Goal: Task Accomplishment & Management: Manage account settings

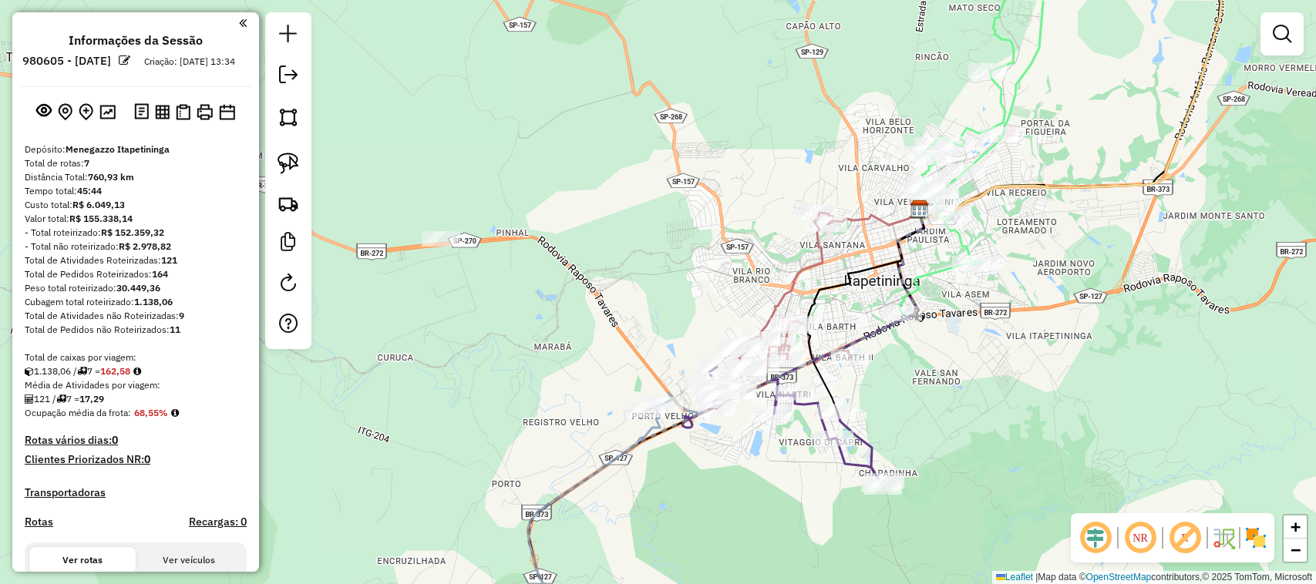
click at [582, 174] on div "Janela de atendimento Grade de atendimento Capacidade Transportadoras Veículos …" at bounding box center [658, 292] width 1316 height 584
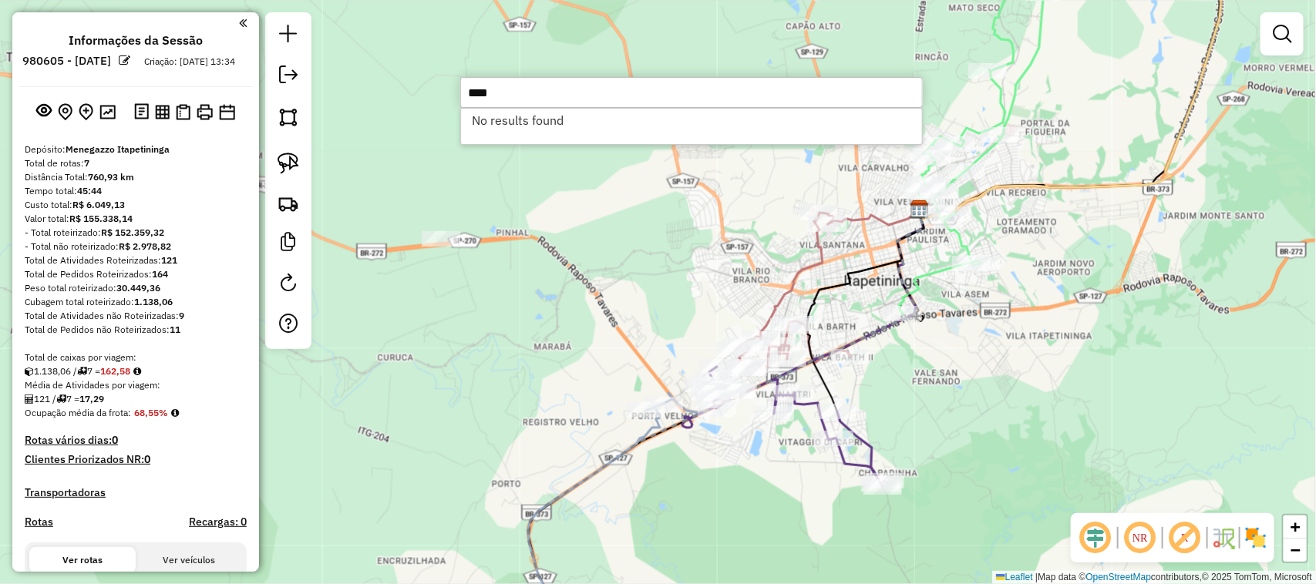
type input "****"
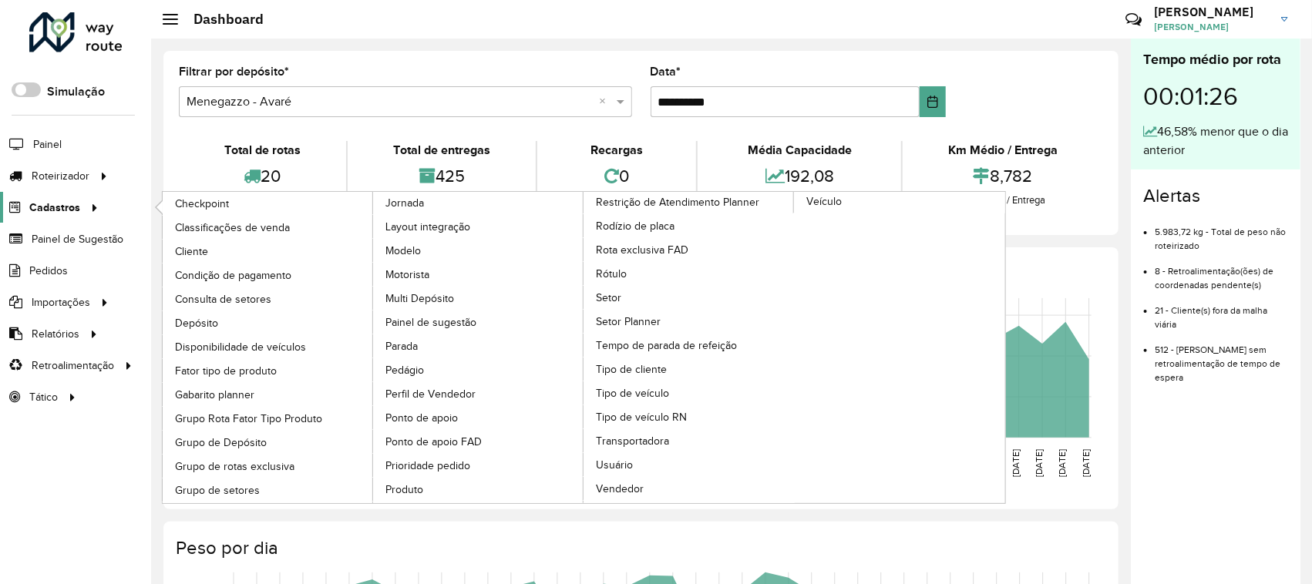
click at [72, 202] on span "Cadastros" at bounding box center [54, 208] width 51 height 16
click at [202, 237] on link "Classificações de venda" at bounding box center [268, 227] width 211 height 23
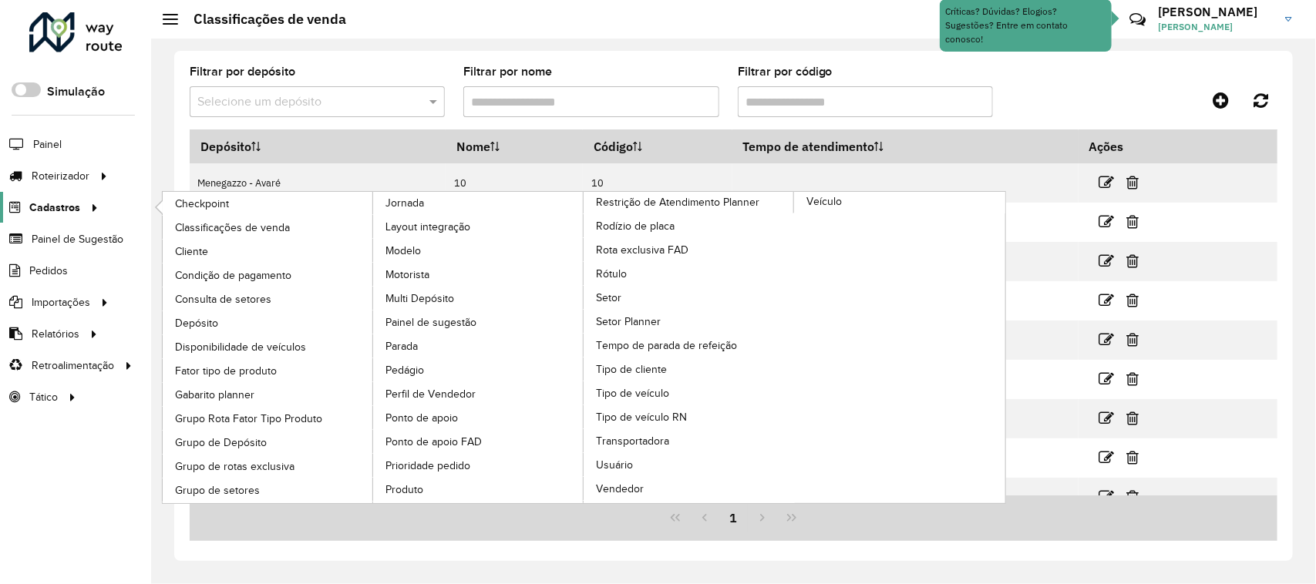
click at [71, 212] on span "Cadastros" at bounding box center [54, 208] width 51 height 16
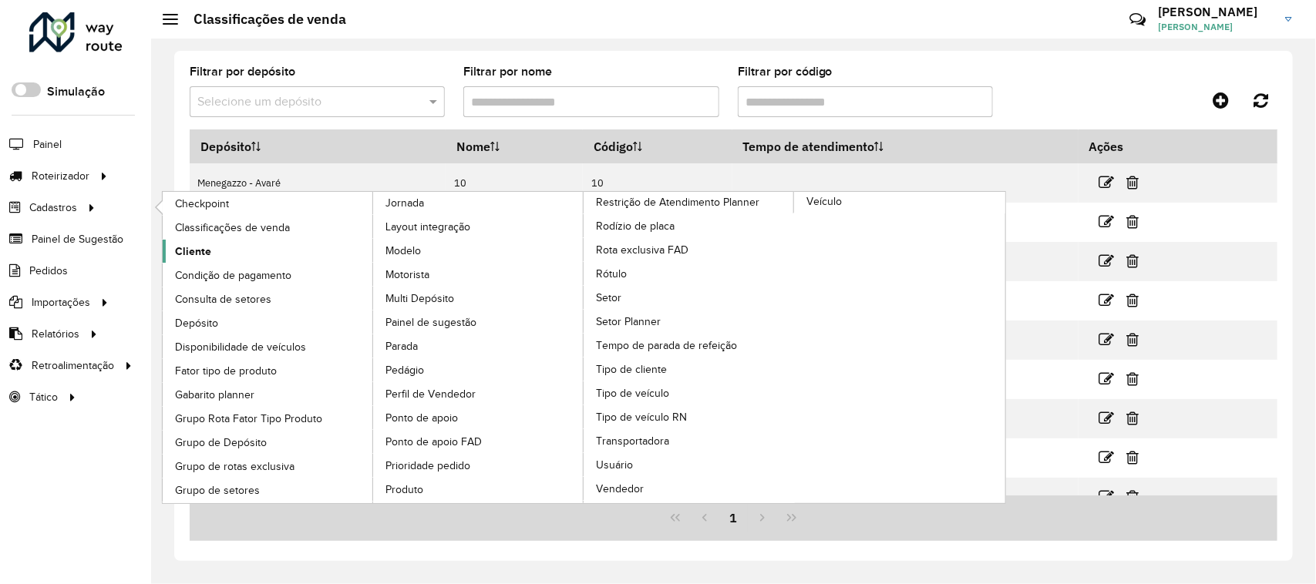
click at [198, 251] on span "Cliente" at bounding box center [193, 252] width 36 height 16
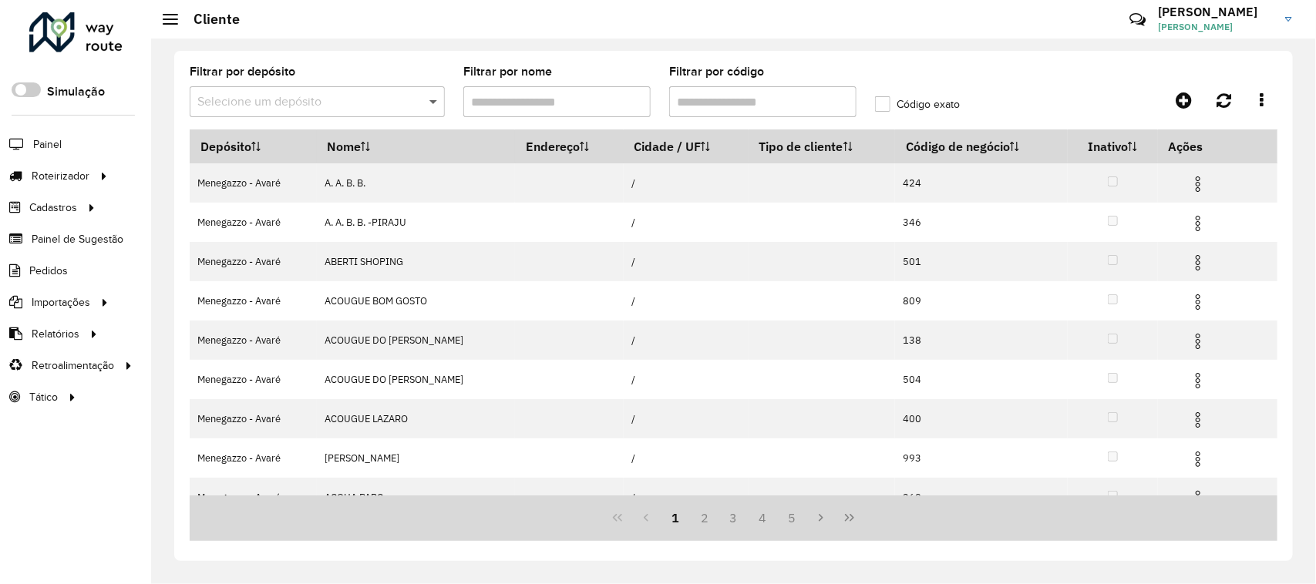
click at [430, 98] on span at bounding box center [435, 102] width 19 height 19
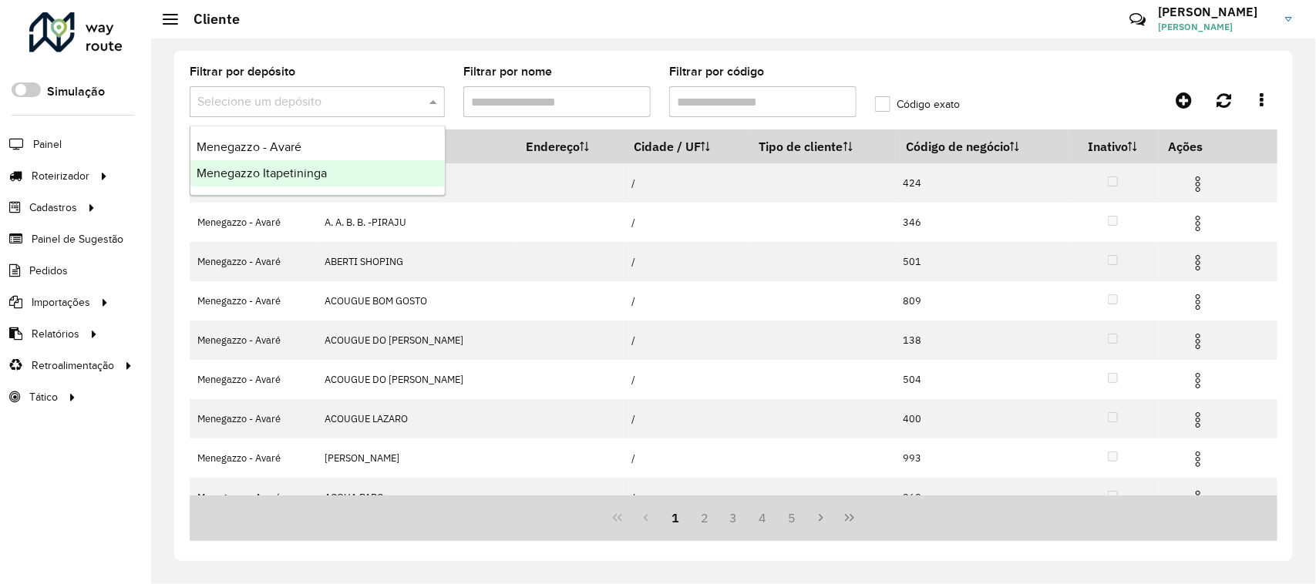
click at [380, 168] on div "Menegazzo Itapetininga" at bounding box center [317, 173] width 254 height 26
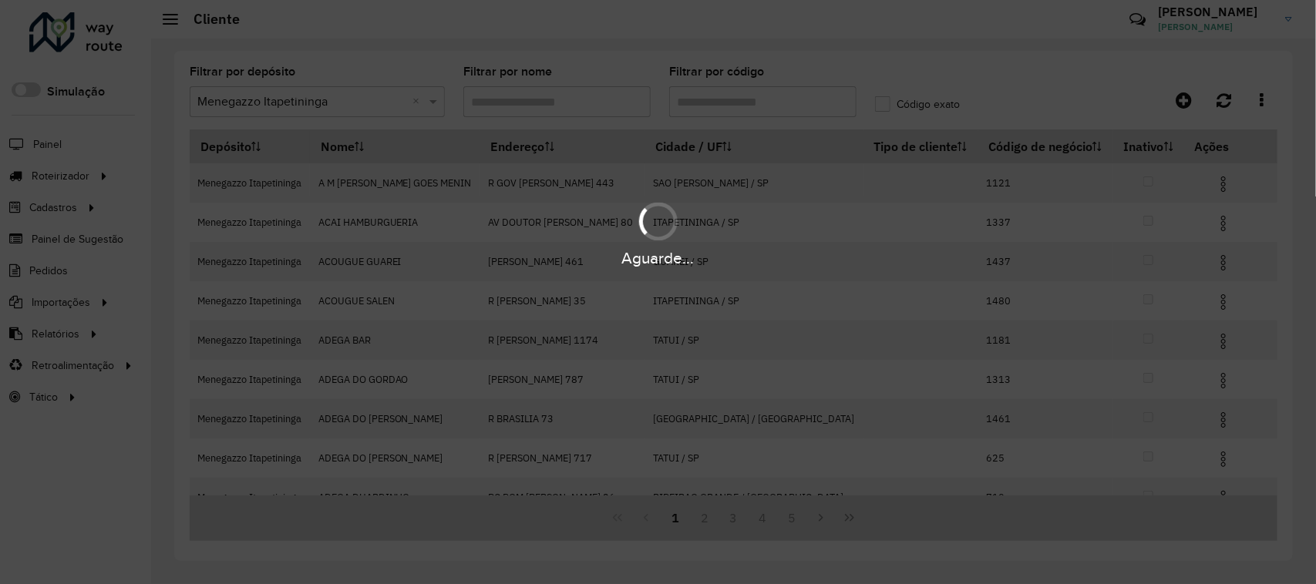
click at [777, 109] on div "Aguarde..." at bounding box center [658, 292] width 1316 height 584
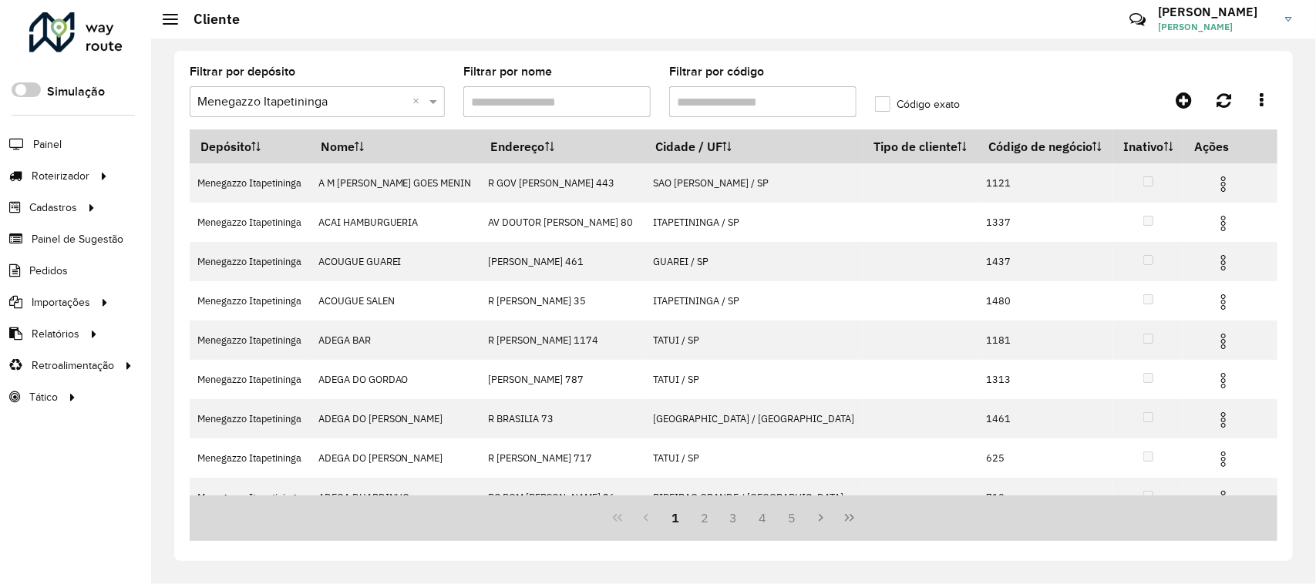
click at [749, 96] on input "Filtrar por código" at bounding box center [762, 101] width 187 height 31
type input "****"
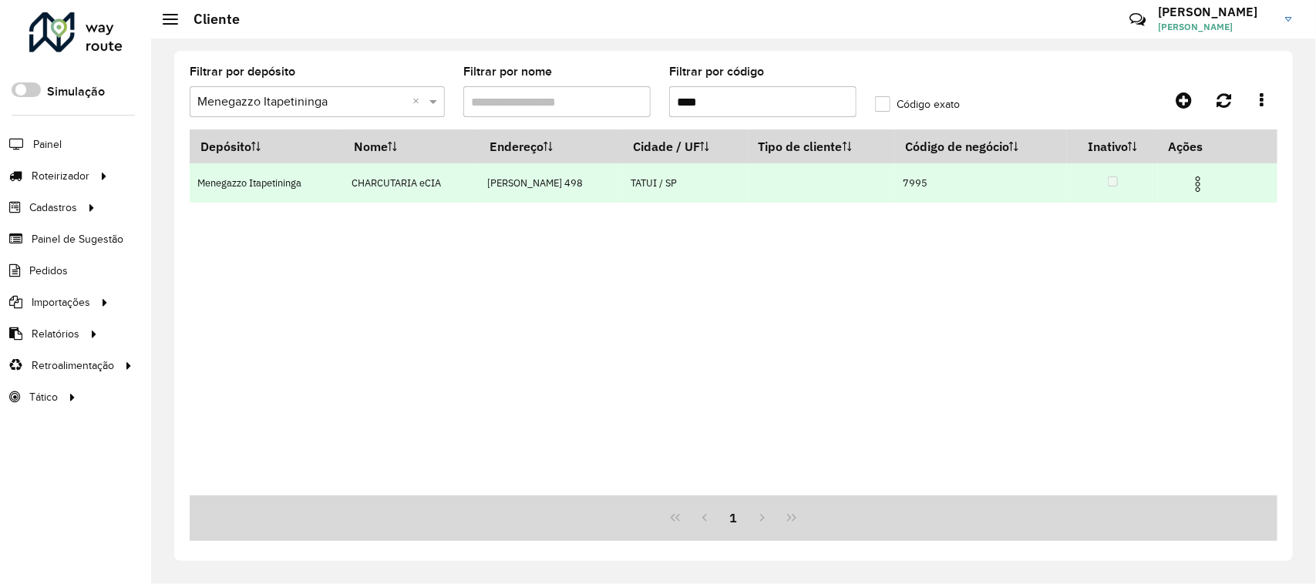
click at [1201, 191] on img at bounding box center [1198, 184] width 19 height 19
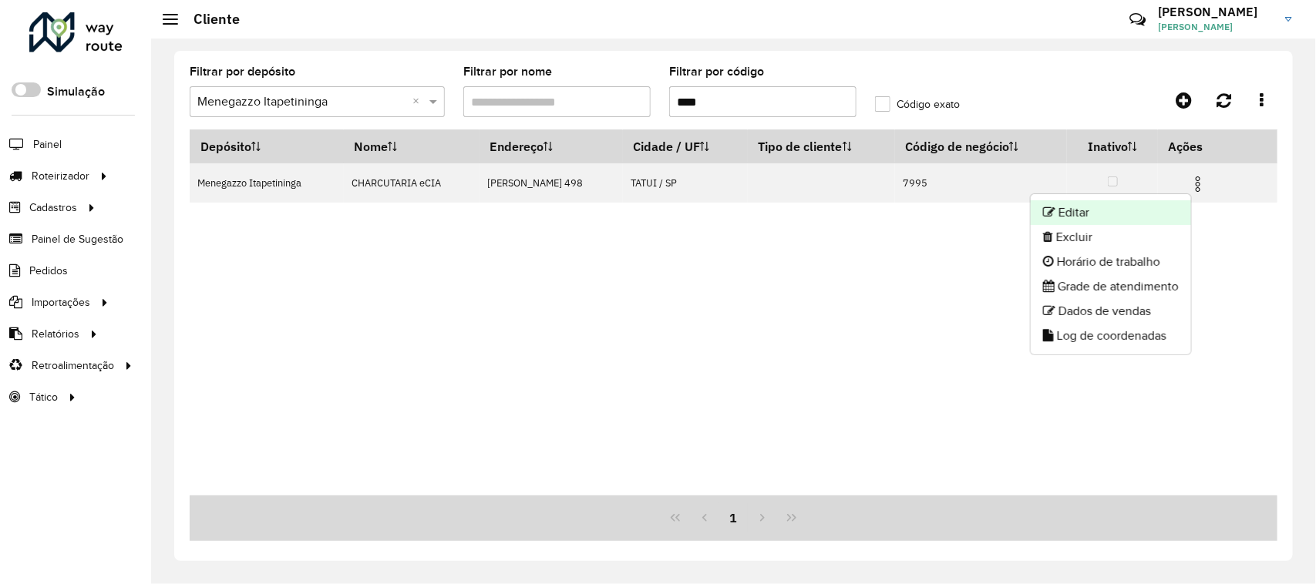
click at [1116, 221] on li "Editar" at bounding box center [1111, 212] width 160 height 25
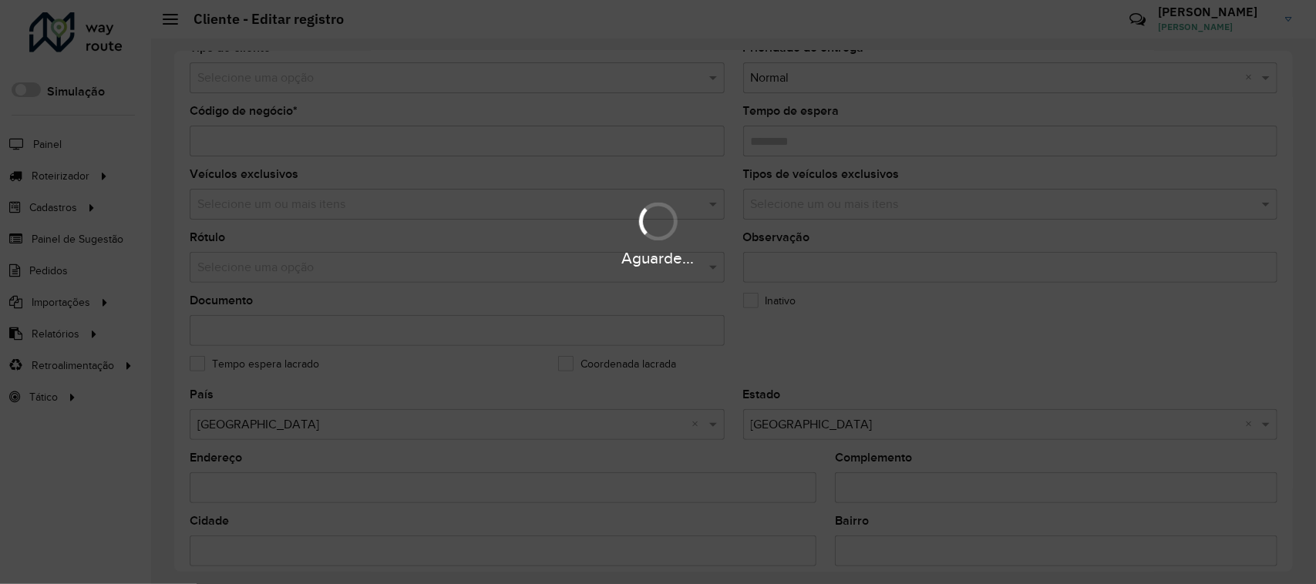
scroll to position [569, 0]
